Goal: Find specific page/section: Find specific page/section

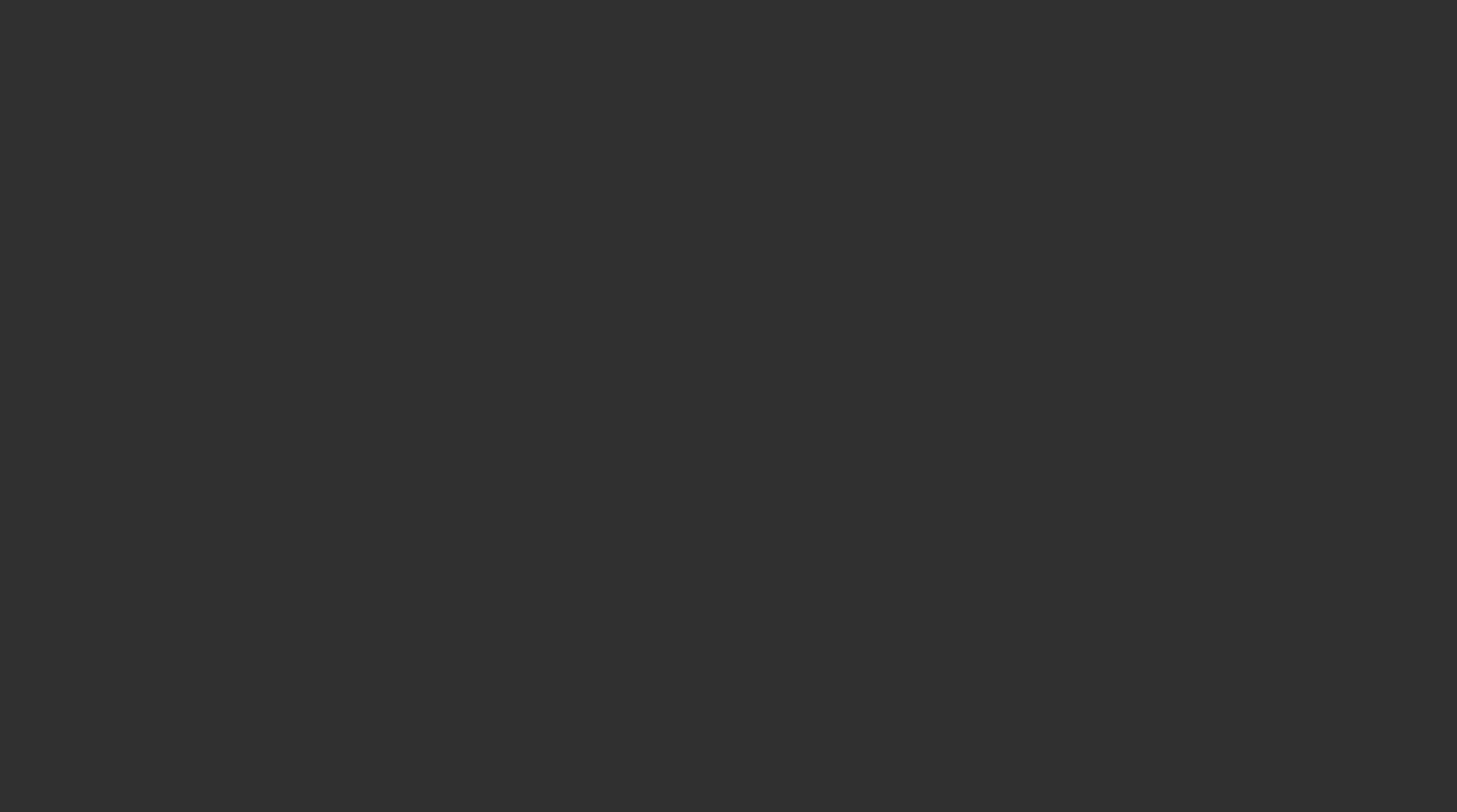
select select "10"
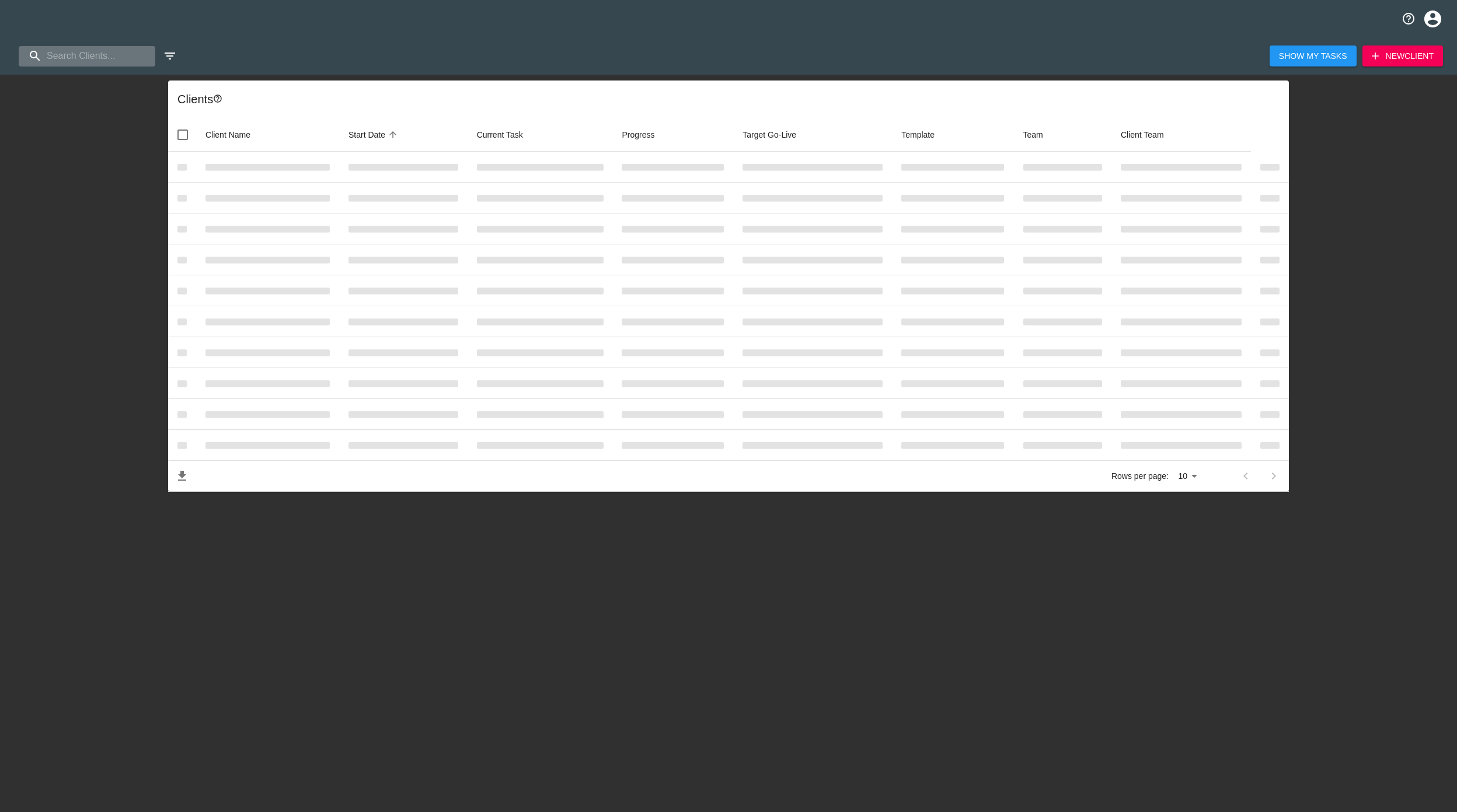
click at [70, 57] on input "search" at bounding box center [87, 56] width 137 height 21
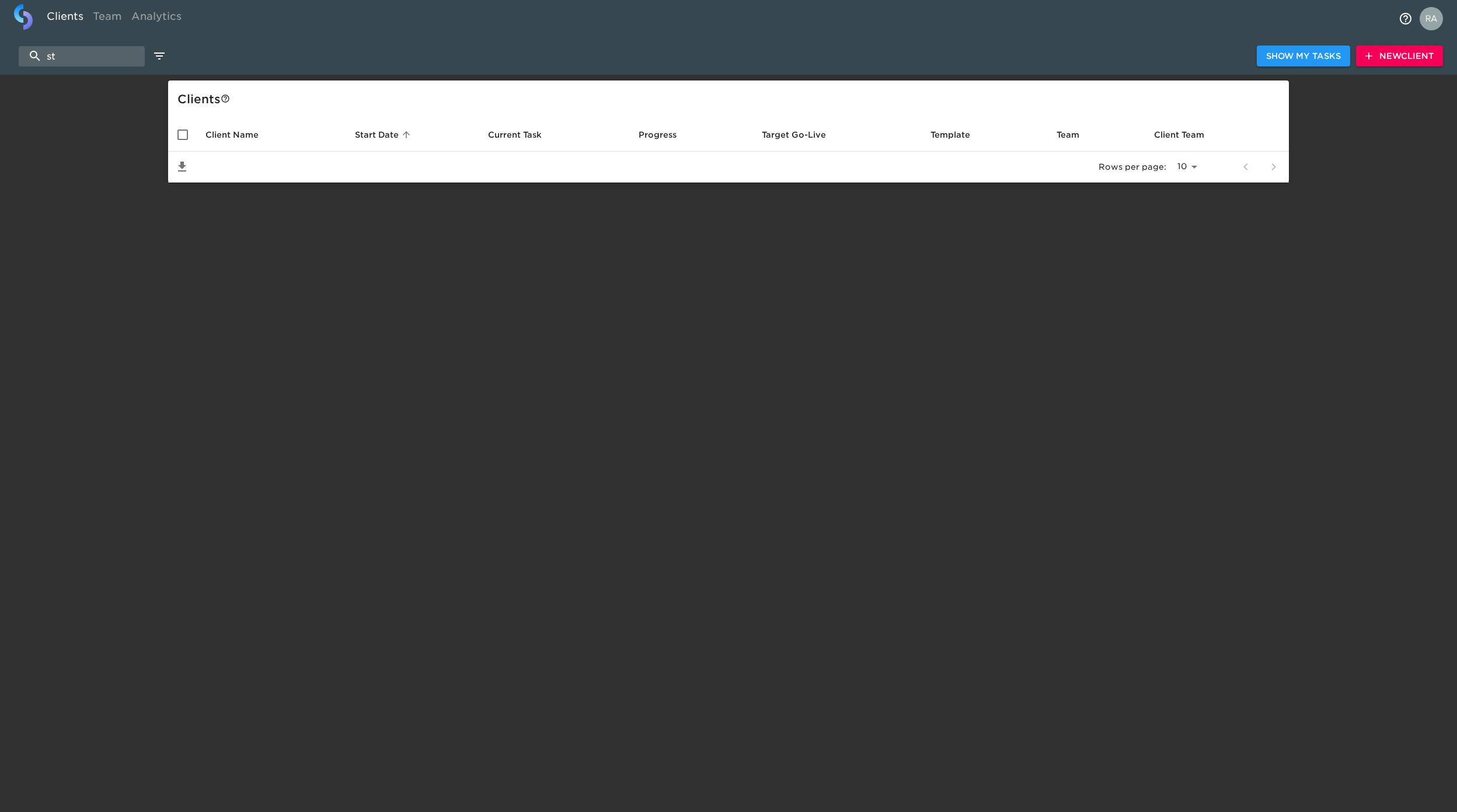
type input "s"
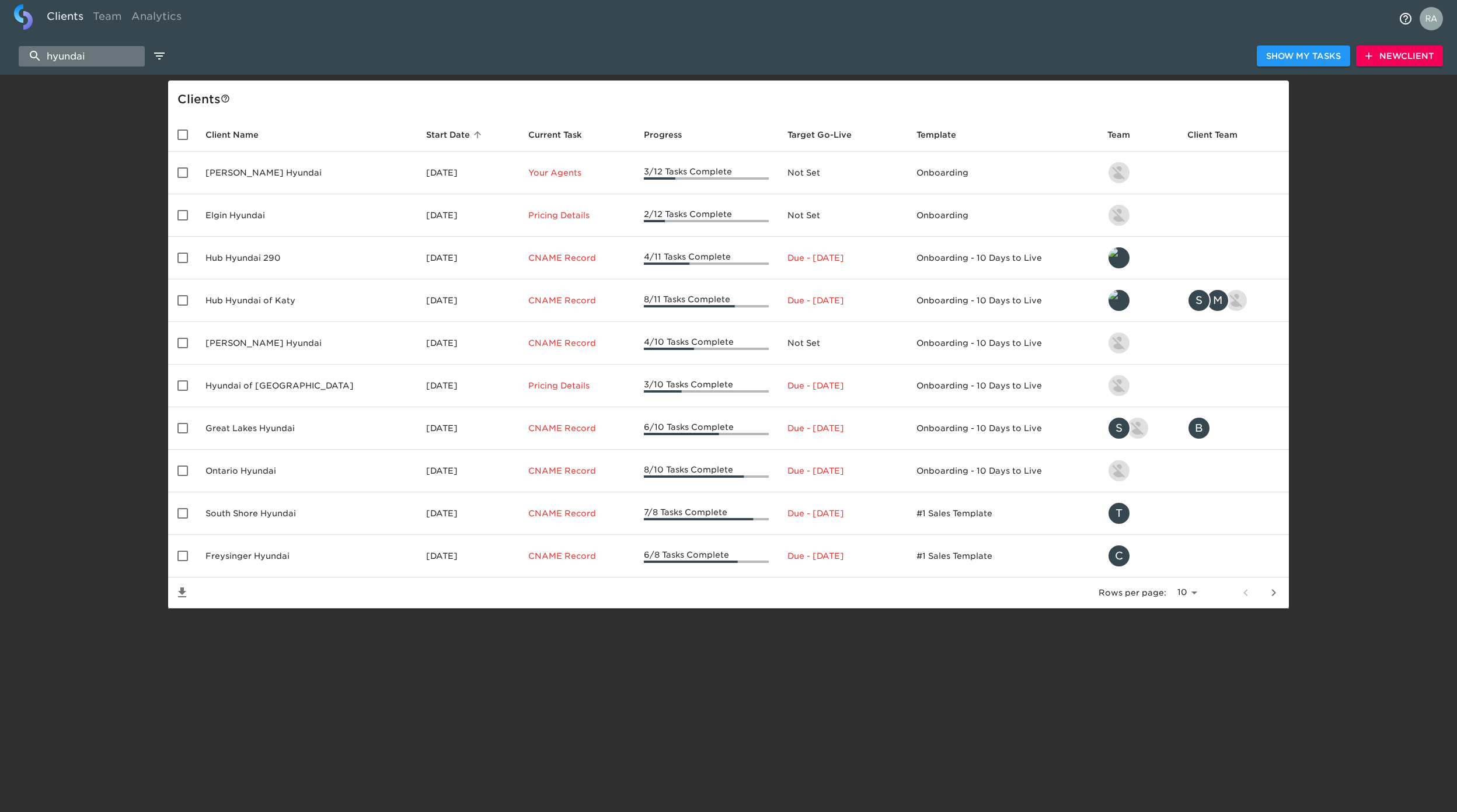
drag, startPoint x: 45, startPoint y: 59, endPoint x: 53, endPoint y: 61, distance: 8.2
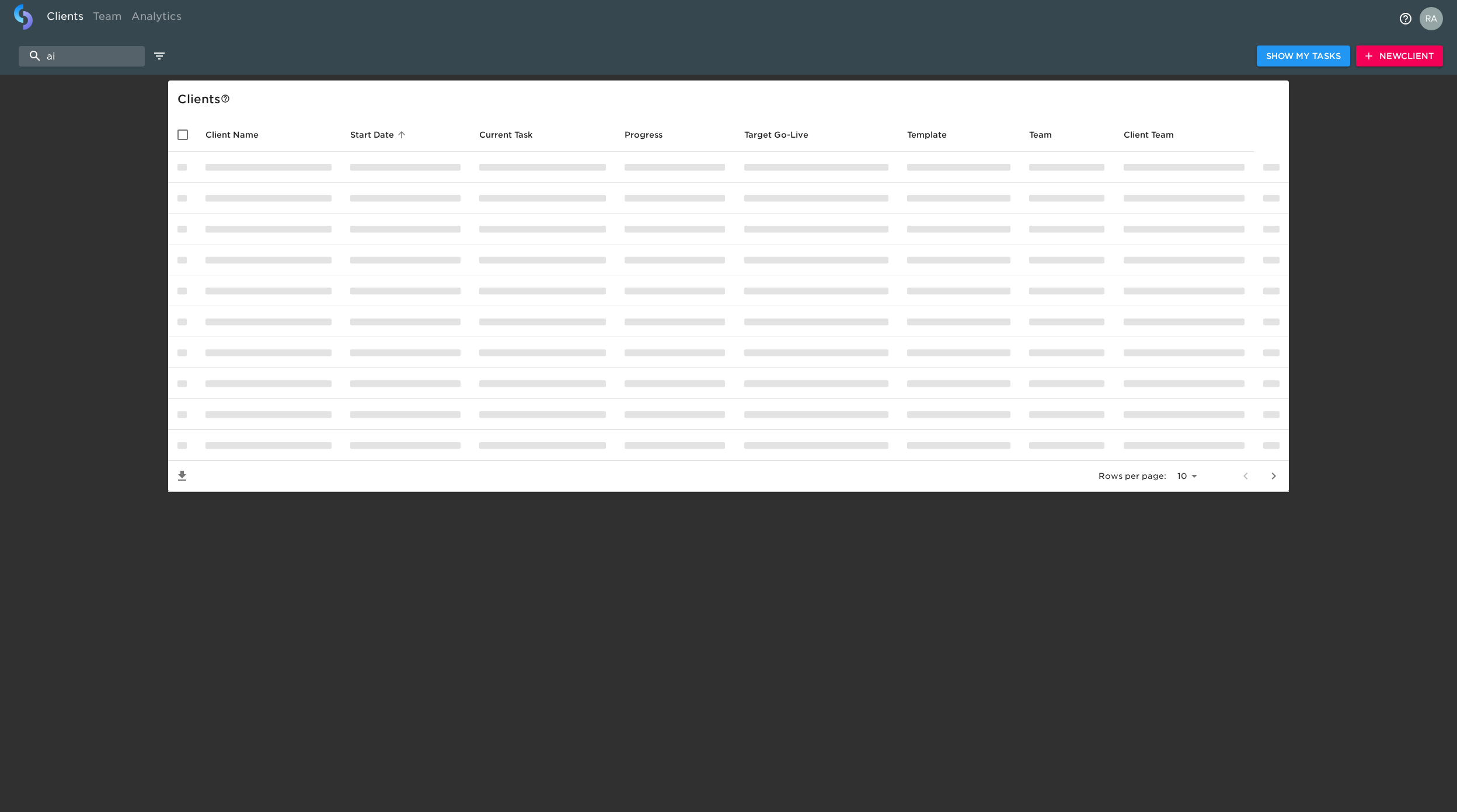
type input "i"
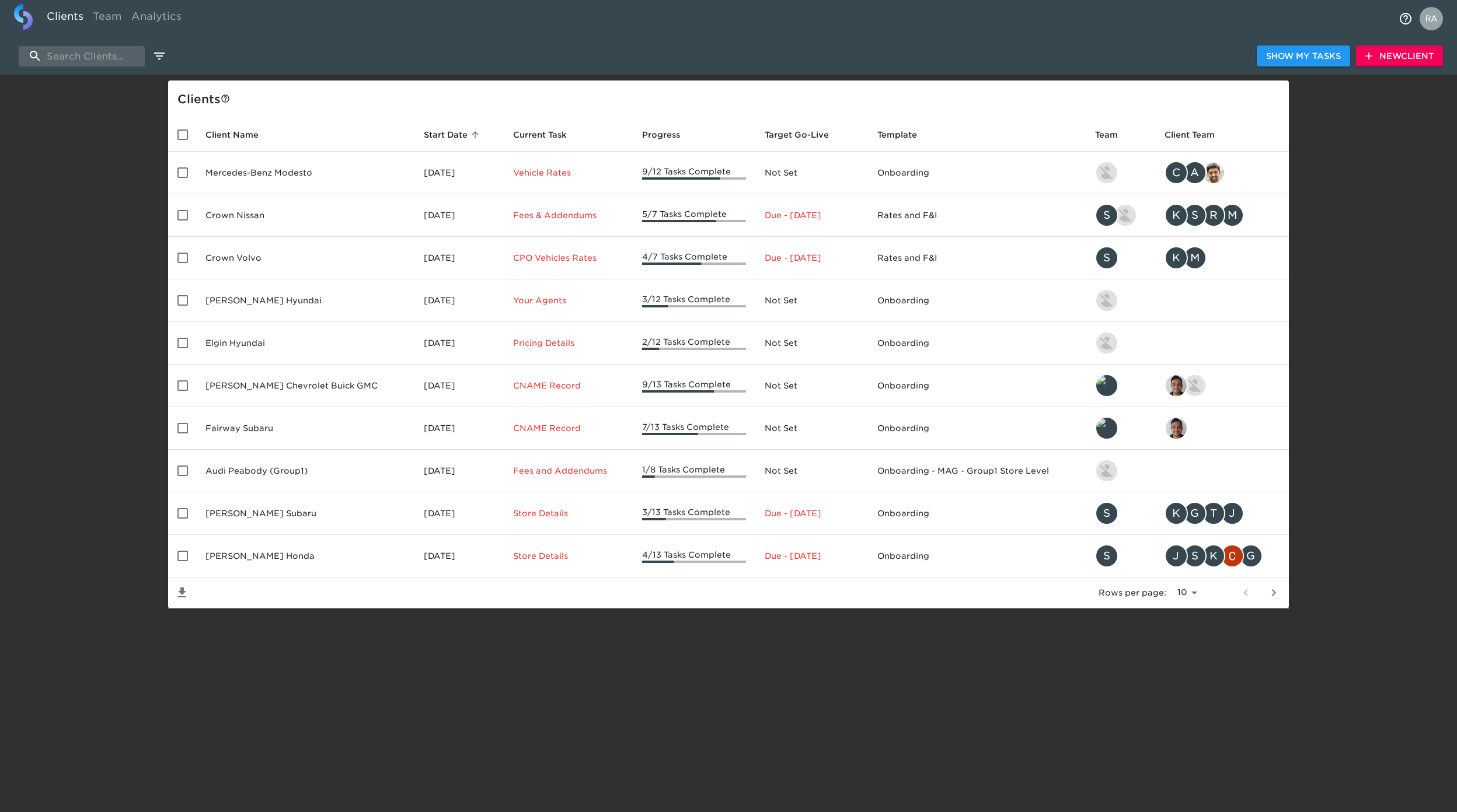
type input "d"
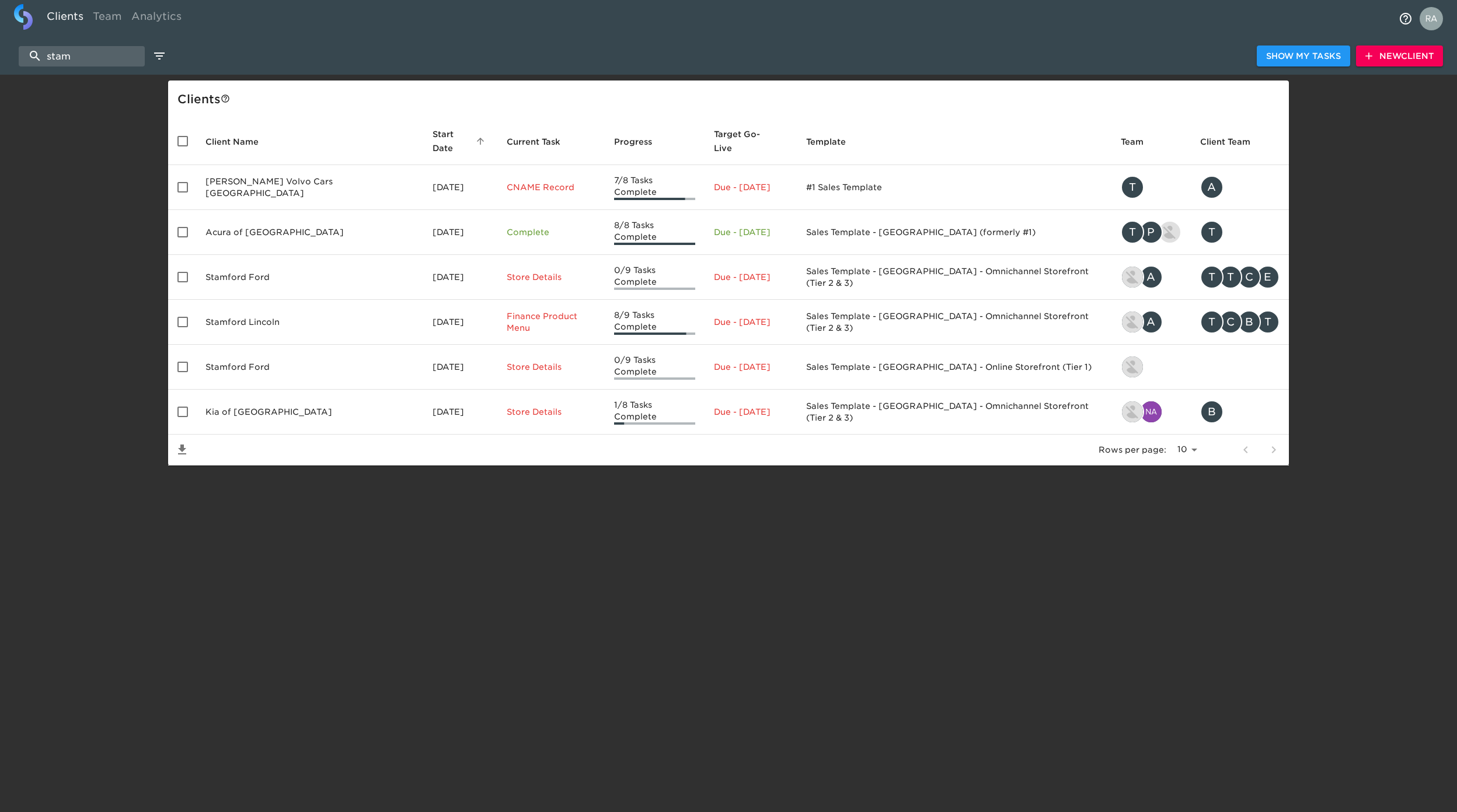
type input "stam"
click at [1275, 435] on div "enhanced table" at bounding box center [1259, 449] width 56 height 28
